Goal: Task Accomplishment & Management: Complete application form

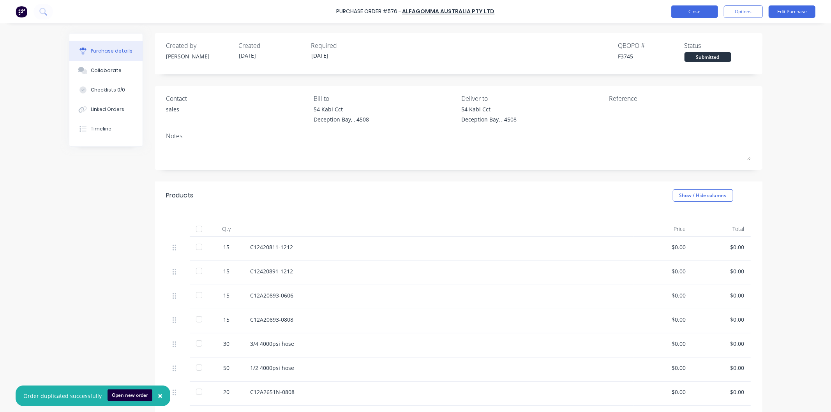
click at [695, 9] on button "Close" at bounding box center [694, 11] width 47 height 12
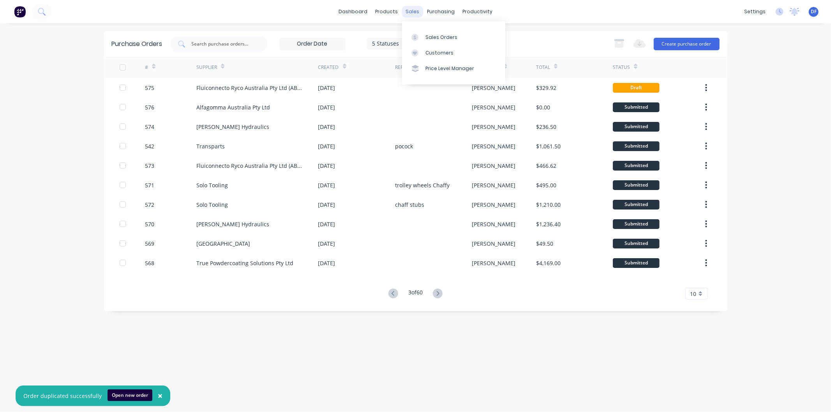
click at [409, 9] on div "sales" at bounding box center [411, 12] width 21 height 12
click at [437, 52] on div "Customers" at bounding box center [439, 52] width 28 height 7
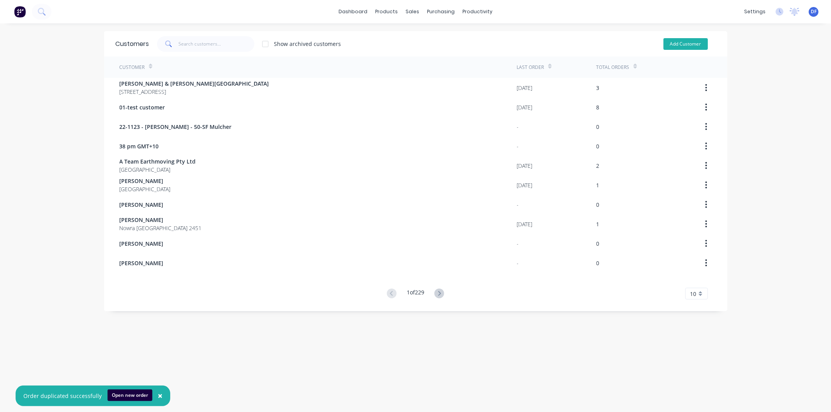
click at [675, 44] on button "Add Customer" at bounding box center [685, 44] width 44 height 12
select select "AU"
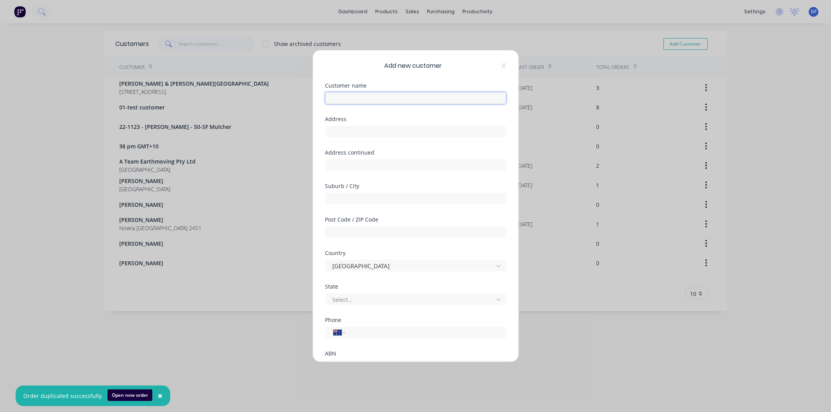
click at [354, 98] on input "text" at bounding box center [415, 98] width 181 height 12
paste input "[PERSON_NAME]"
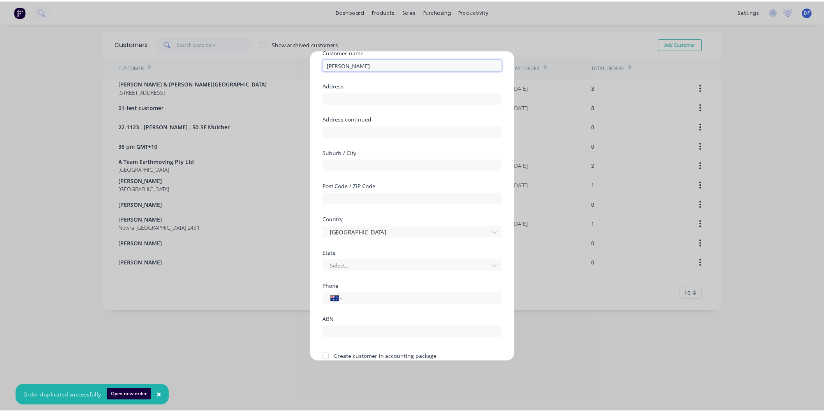
scroll to position [68, 0]
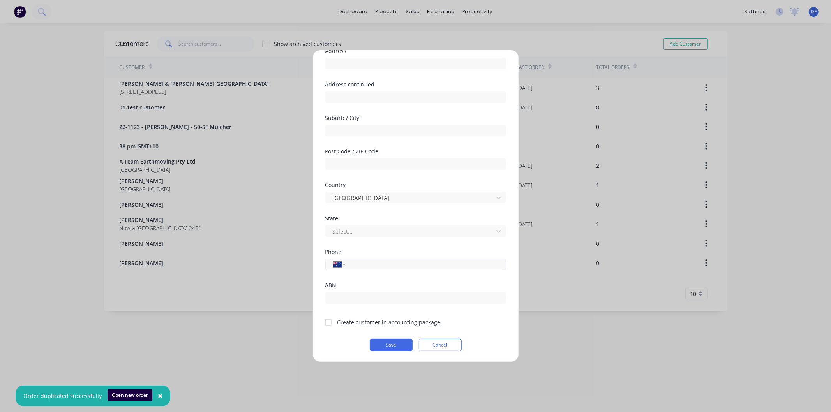
type input "[PERSON_NAME]"
click at [358, 266] on input "tel" at bounding box center [423, 264] width 147 height 9
paste input "0418 838 064"
type input "0418 838 064"
click at [328, 320] on div at bounding box center [328, 323] width 16 height 16
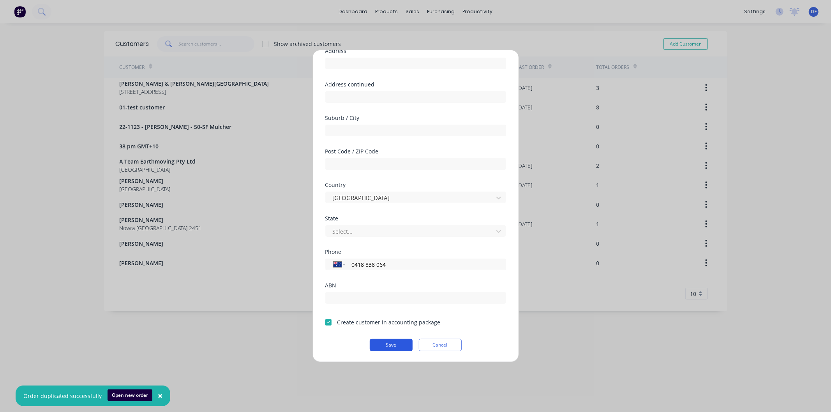
click at [389, 345] on button "Save" at bounding box center [391, 345] width 43 height 12
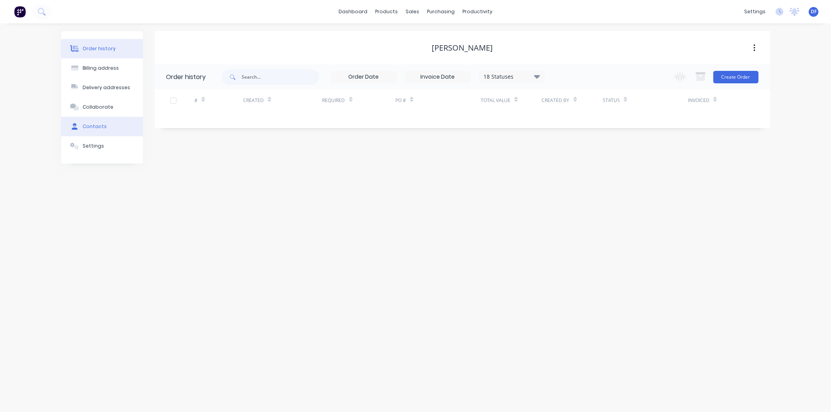
click at [95, 128] on div "Contacts" at bounding box center [95, 126] width 24 height 7
click at [736, 76] on button "Add contact" at bounding box center [746, 77] width 36 height 12
select select "AU"
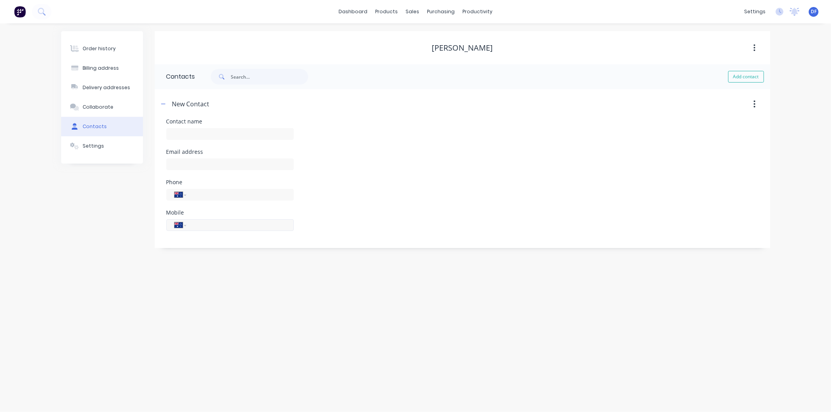
click at [199, 226] on input "tel" at bounding box center [238, 224] width 93 height 9
paste input "0418 838 064"
type input "0418 838 064"
click at [193, 164] on input "text" at bounding box center [229, 164] width 127 height 12
paste input "[PERSON_NAME][EMAIL_ADDRESS][DOMAIN_NAME]"
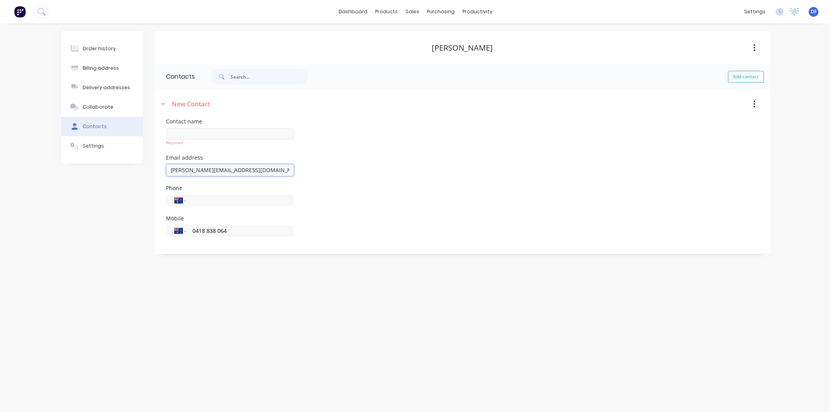
type input "[PERSON_NAME][EMAIL_ADDRESS][DOMAIN_NAME]"
click at [182, 134] on input "text" at bounding box center [229, 134] width 127 height 12
type input "p"
type input "[PERSON_NAME]"
drag, startPoint x: 391, startPoint y: 226, endPoint x: 391, endPoint y: 222, distance: 4.4
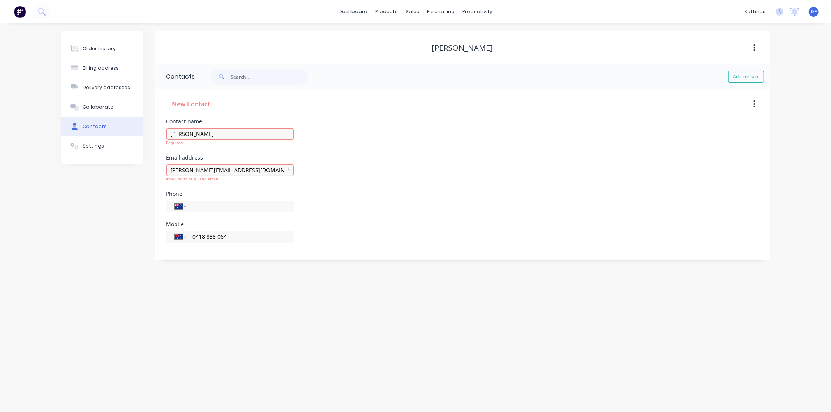
click at [391, 225] on div "Mobile International [GEOGRAPHIC_DATA] [GEOGRAPHIC_DATA] [GEOGRAPHIC_DATA] [GEO…" at bounding box center [462, 237] width 592 height 30
click at [247, 162] on input "[PERSON_NAME][EMAIL_ADDRESS][DOMAIN_NAME]" at bounding box center [229, 164] width 127 height 12
click at [253, 162] on input "[PERSON_NAME][EMAIL_ADDRESS][DOMAIN_NAME]" at bounding box center [229, 164] width 127 height 12
type input "[PERSON_NAME][EMAIL_ADDRESS][DOMAIN_NAME]"
click at [453, 177] on div "Email address [PERSON_NAME][EMAIL_ADDRESS][DOMAIN_NAME] email must be a valid e…" at bounding box center [462, 167] width 592 height 36
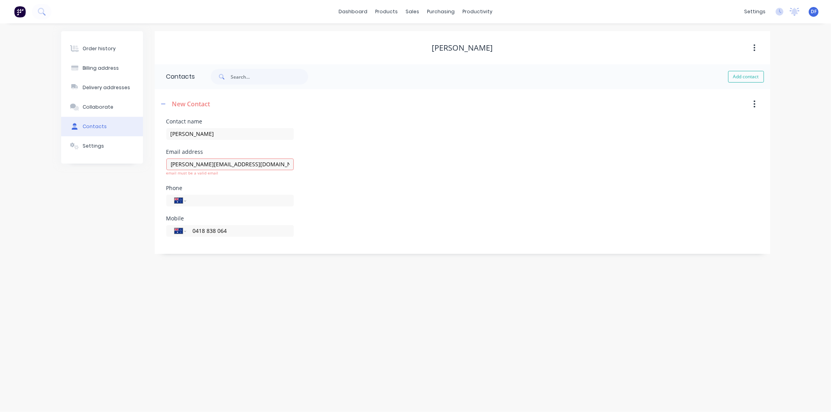
select select "AU"
click at [102, 51] on div "Order history" at bounding box center [99, 48] width 33 height 7
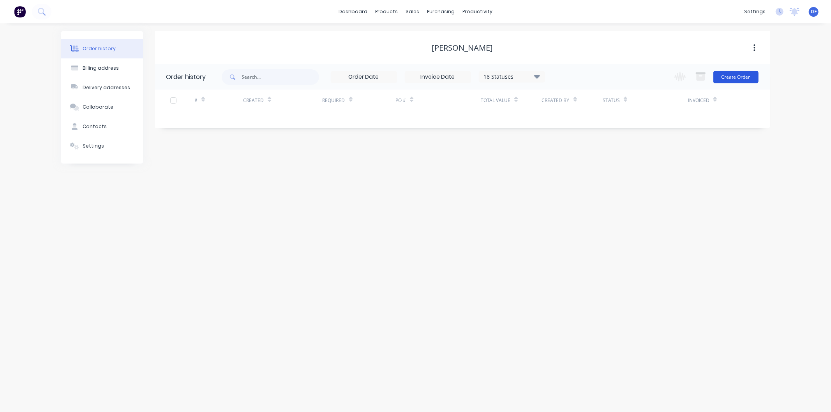
click at [726, 76] on button "Create Order" at bounding box center [735, 77] width 45 height 12
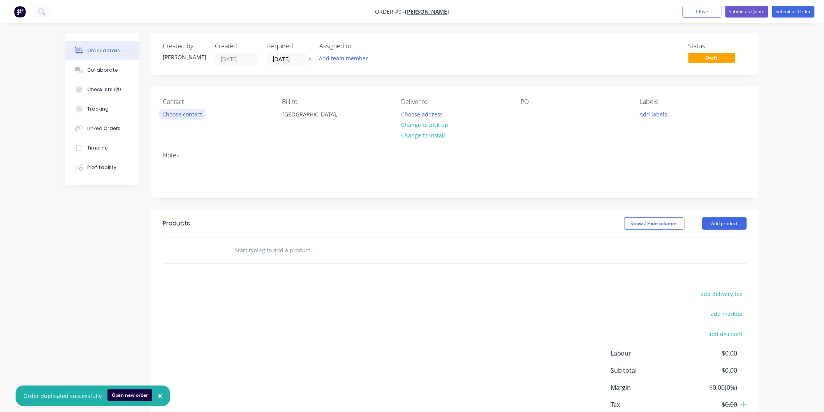
click at [187, 118] on button "Choose contact" at bounding box center [182, 114] width 48 height 11
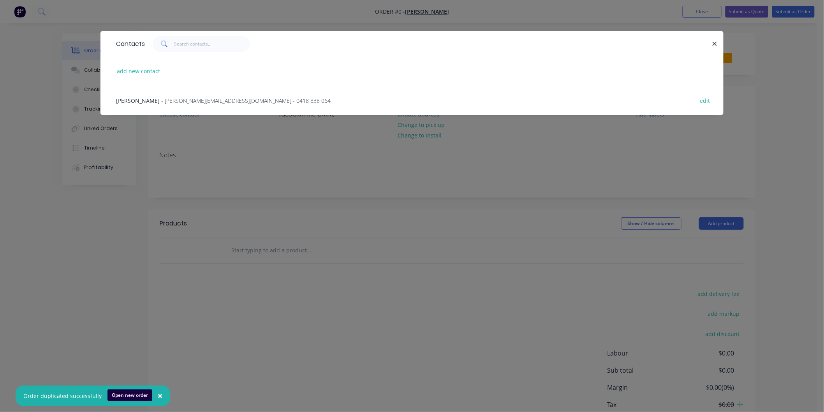
click at [199, 102] on span "- [PERSON_NAME][EMAIL_ADDRESS][DOMAIN_NAME] - 0418 838 064" at bounding box center [245, 100] width 169 height 7
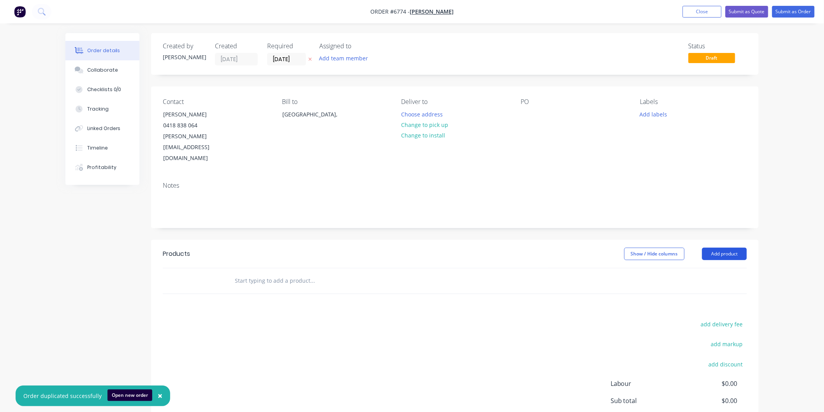
click at [713, 248] on button "Add product" at bounding box center [724, 254] width 45 height 12
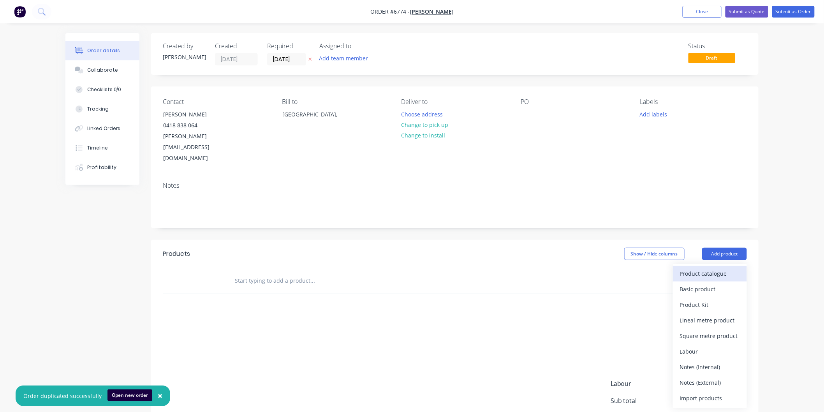
click at [694, 268] on div "Product catalogue" at bounding box center [710, 273] width 60 height 11
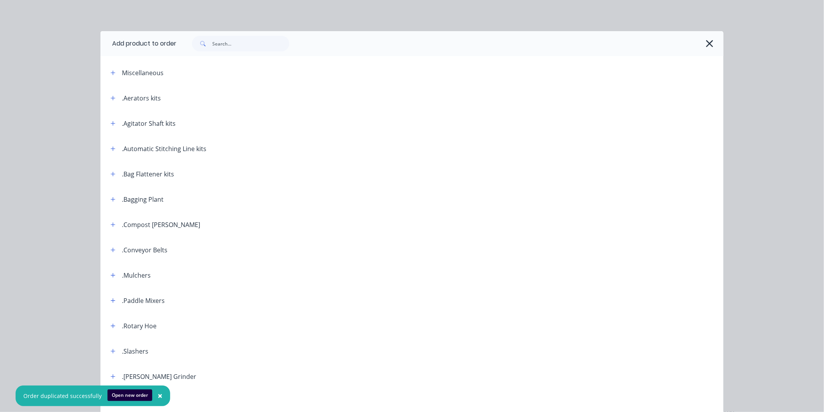
scroll to position [86, 0]
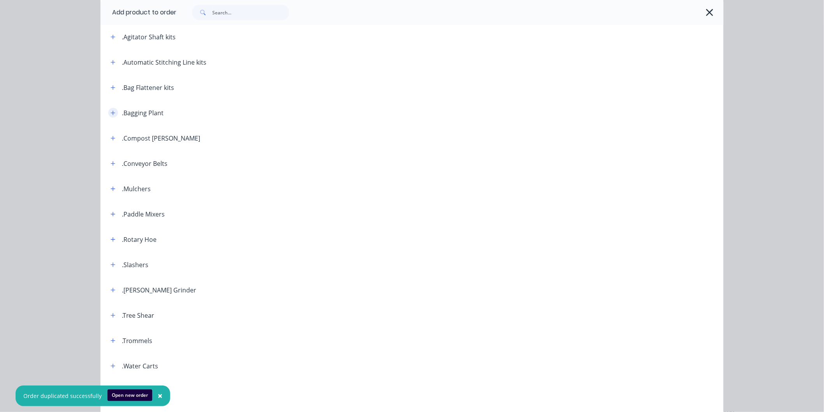
click at [112, 112] on icon "button" at bounding box center [113, 112] width 5 height 5
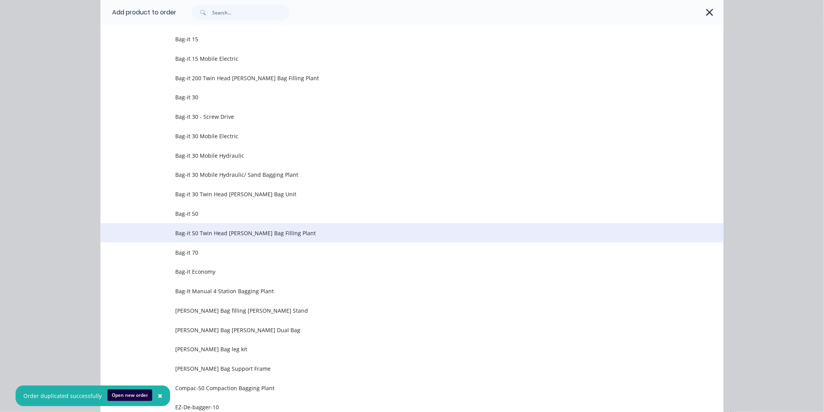
scroll to position [259, 0]
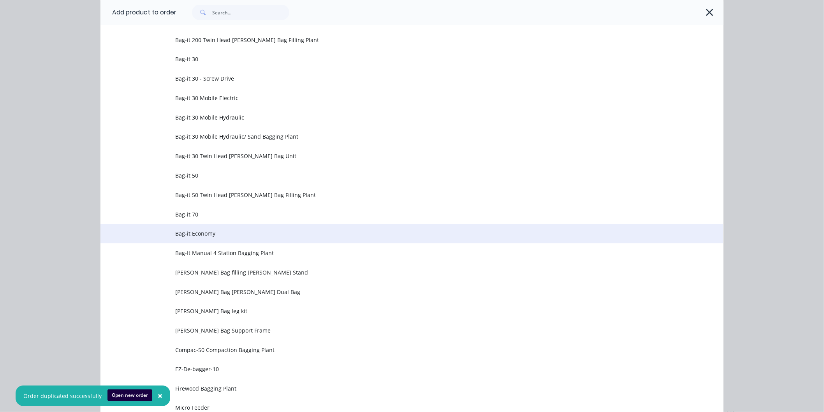
click at [204, 231] on span "Bag-it Economy" at bounding box center [394, 233] width 438 height 8
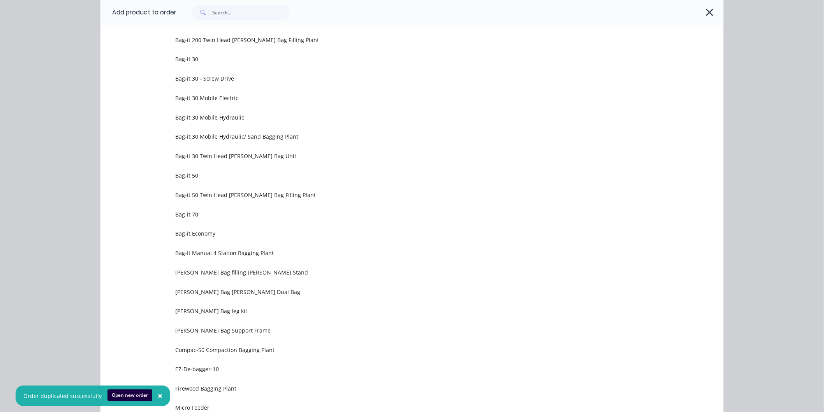
scroll to position [0, 0]
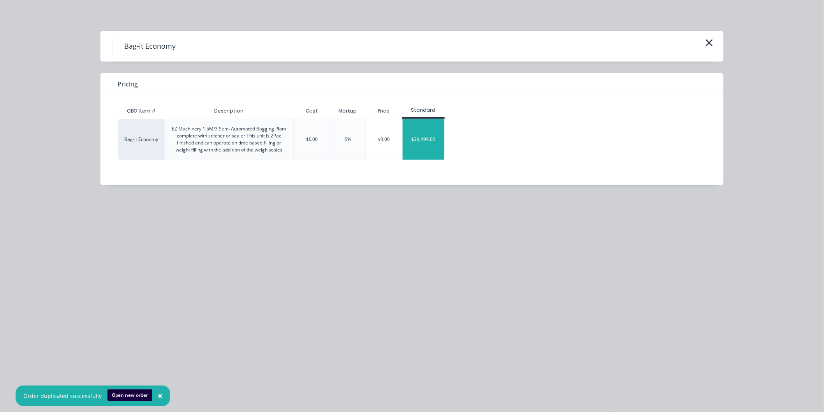
click at [422, 137] on div "$29,499.00" at bounding box center [424, 139] width 42 height 40
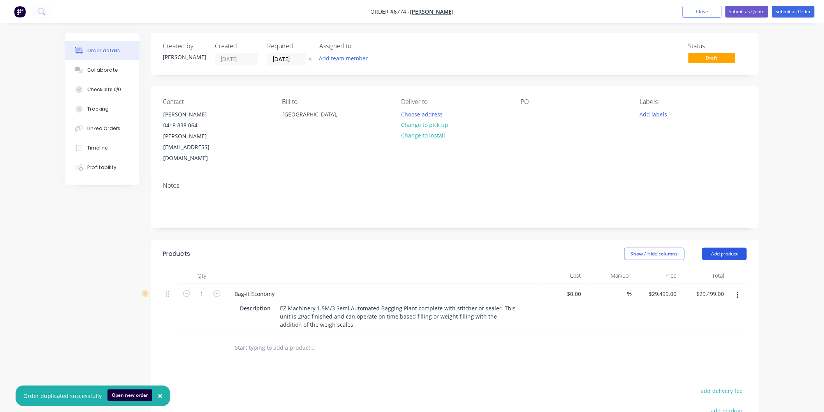
click at [720, 248] on button "Add product" at bounding box center [724, 254] width 45 height 12
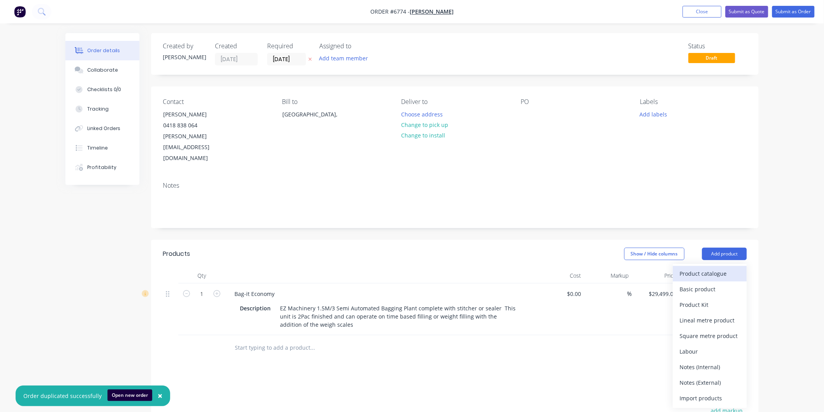
click at [700, 268] on div "Product catalogue" at bounding box center [710, 273] width 60 height 11
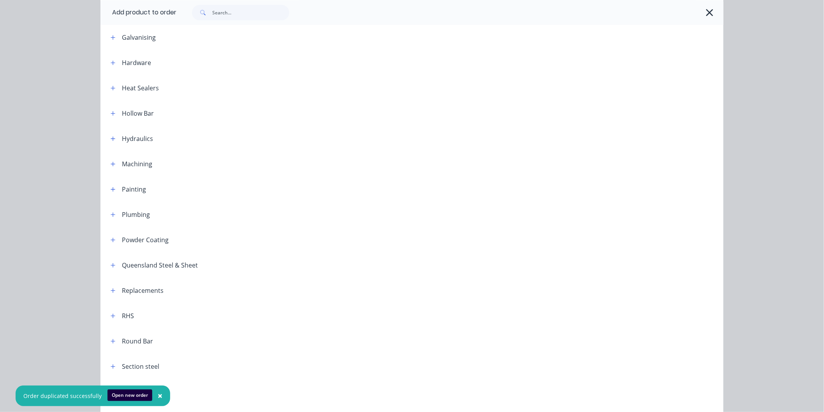
scroll to position [947, 0]
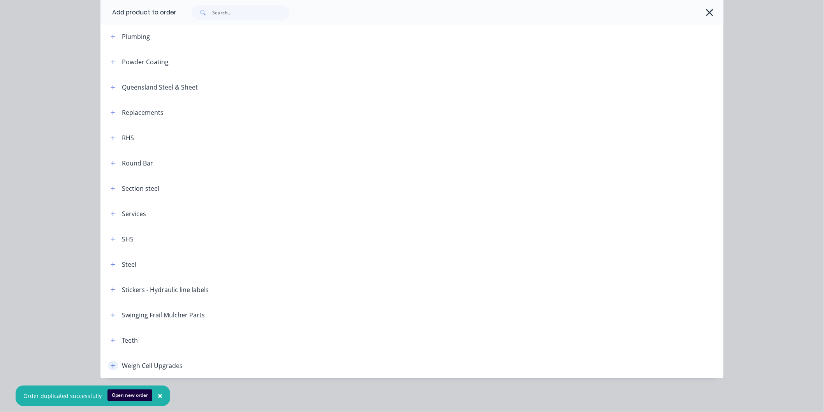
click at [111, 363] on icon "button" at bounding box center [113, 365] width 5 height 5
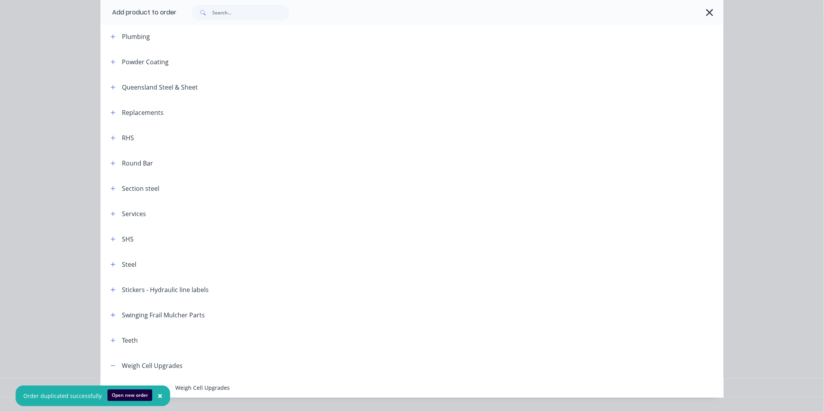
scroll to position [967, 0]
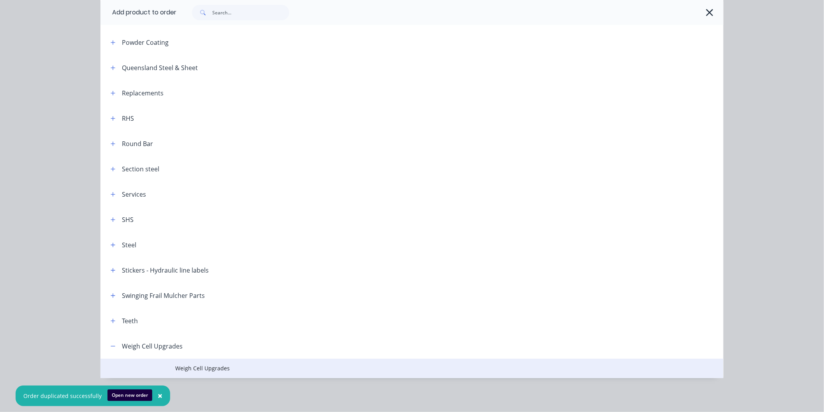
click at [204, 367] on span "Weigh Cell Upgrades" at bounding box center [394, 368] width 438 height 8
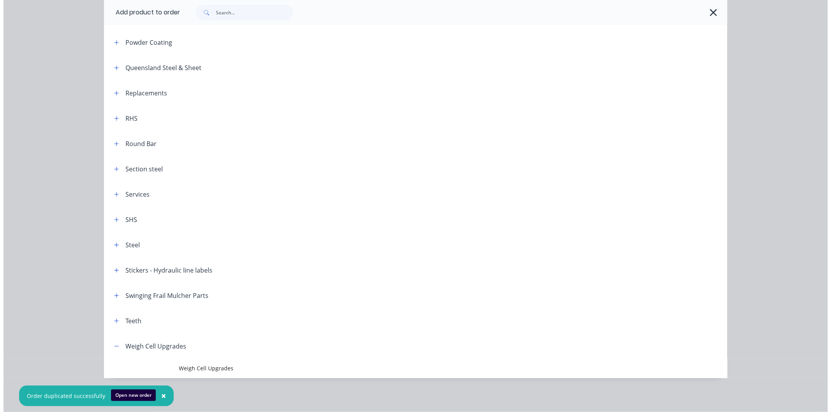
scroll to position [0, 0]
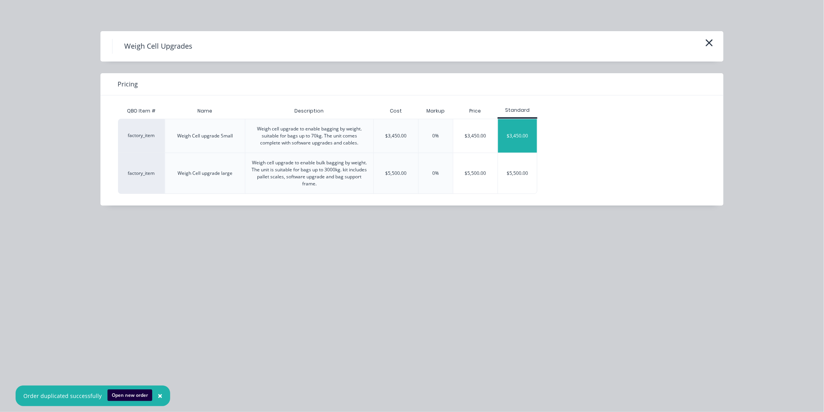
click at [519, 136] on div "$3,450.00" at bounding box center [517, 135] width 39 height 33
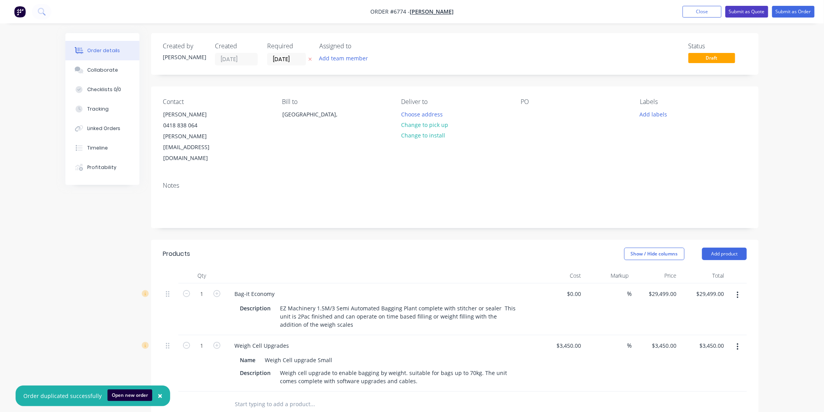
click at [752, 12] on button "Submit as Quote" at bounding box center [746, 12] width 43 height 12
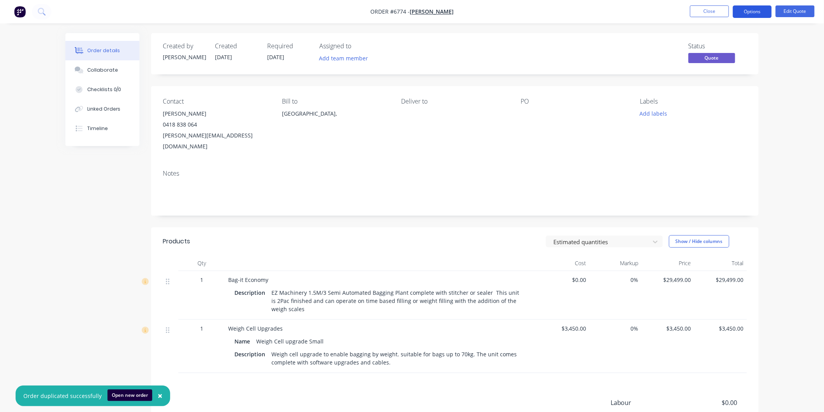
click at [753, 8] on button "Options" at bounding box center [752, 11] width 39 height 12
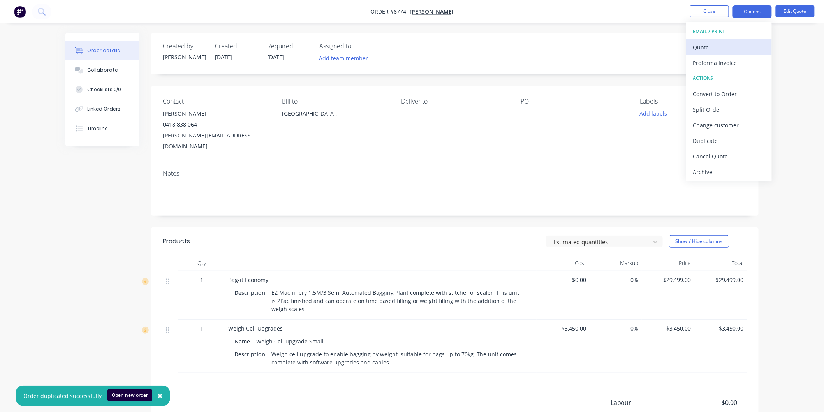
click at [712, 48] on div "Quote" at bounding box center [729, 47] width 72 height 11
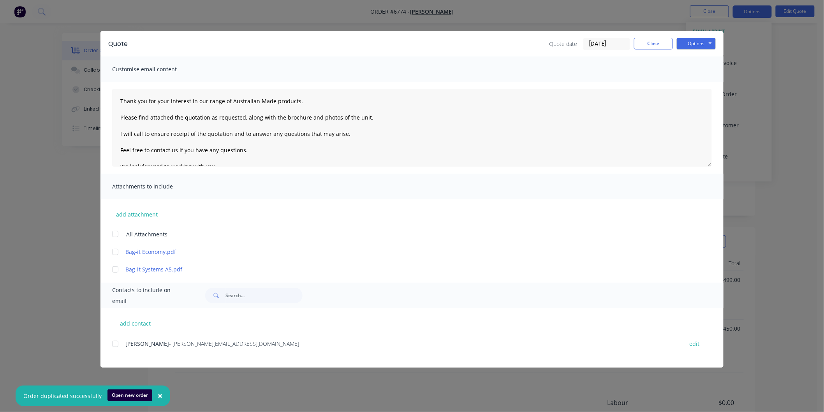
click at [114, 345] on div at bounding box center [115, 344] width 16 height 16
click at [117, 233] on div at bounding box center [115, 234] width 16 height 16
click at [119, 98] on textarea "Thank you for your interest in our range of Australian Made products. Please fi…" at bounding box center [412, 128] width 600 height 78
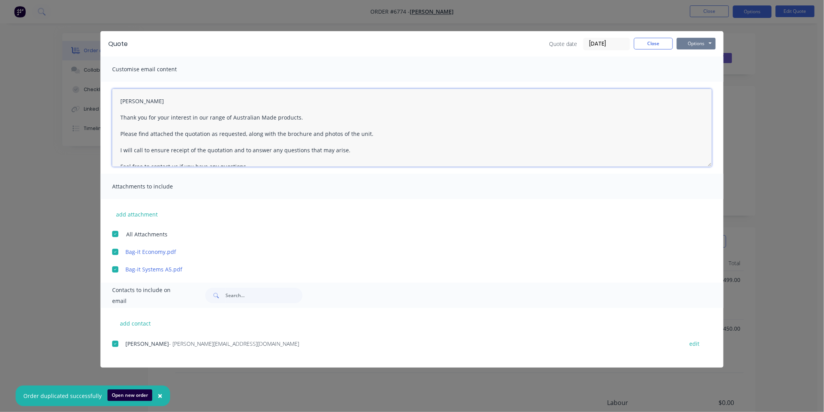
type textarea "[PERSON_NAME] Thank you for your interest in our range of Australian Made produ…"
click at [701, 44] on button "Options" at bounding box center [696, 44] width 39 height 12
click at [694, 80] on button "Email" at bounding box center [702, 83] width 50 height 13
click at [117, 343] on div at bounding box center [115, 344] width 16 height 16
click at [698, 39] on button "Options" at bounding box center [696, 44] width 39 height 12
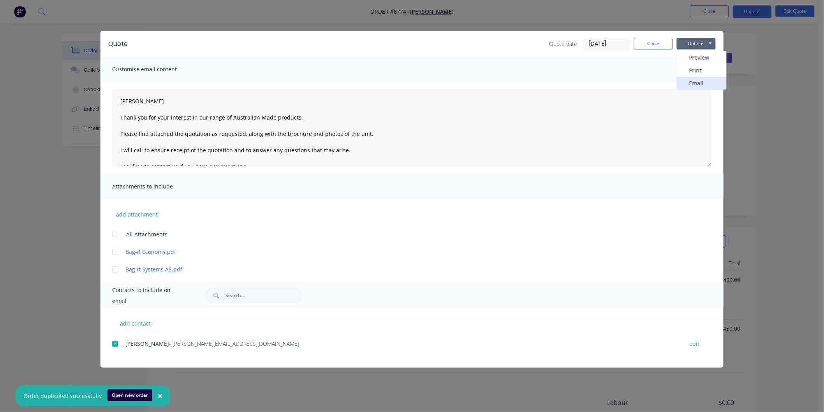
click at [697, 79] on button "Email" at bounding box center [702, 83] width 50 height 13
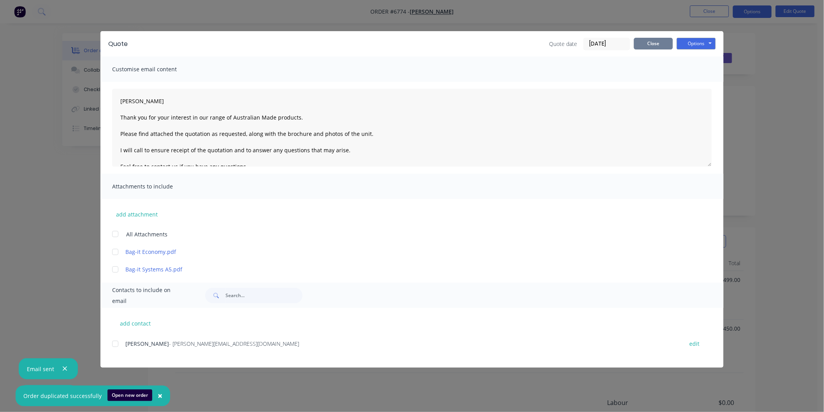
click at [650, 40] on button "Close" at bounding box center [653, 44] width 39 height 12
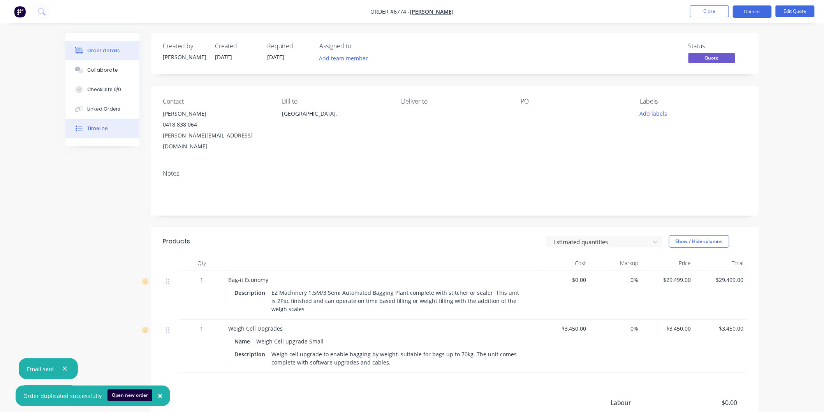
click at [91, 123] on button "Timeline" at bounding box center [102, 128] width 74 height 19
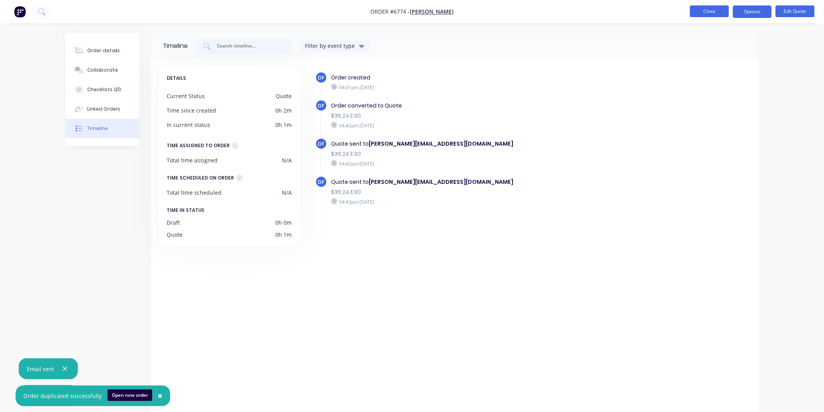
click at [713, 10] on button "Close" at bounding box center [709, 11] width 39 height 12
